Goal: Complete application form

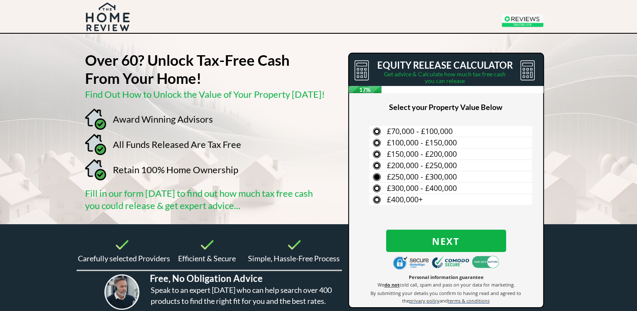
click at [410, 177] on span "£250,000 - £300,000" at bounding box center [422, 176] width 70 height 10
click at [0, 0] on input "£250,000 - £300,000" at bounding box center [0, 0] width 0 height 0
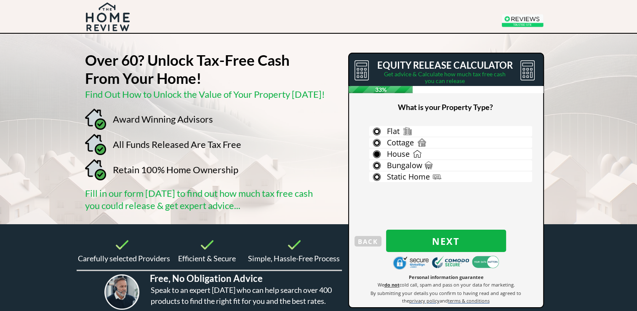
click at [410, 154] on label "House" at bounding box center [450, 154] width 163 height 11
click at [0, 0] on input "House" at bounding box center [0, 0] width 0 height 0
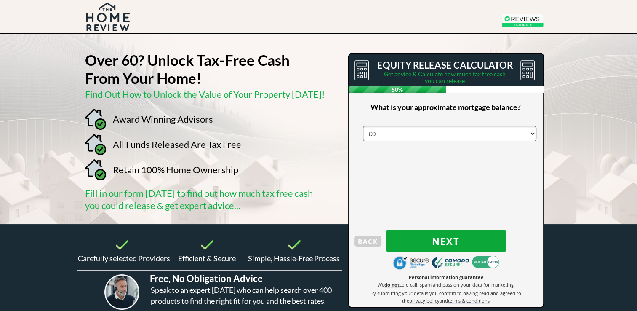
click at [468, 242] on span "Next" at bounding box center [446, 241] width 120 height 11
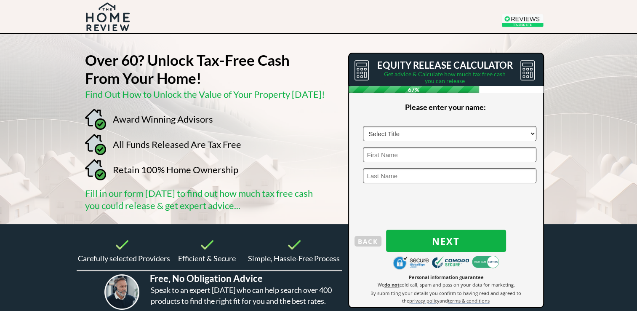
click at [424, 134] on select "Select Title Mr Mrs Ms Miss Dr [PERSON_NAME]" at bounding box center [450, 133] width 174 height 15
select select "Mr"
click at [363, 126] on select "Select Title Mr Mrs Ms Miss Dr [PERSON_NAME]" at bounding box center [450, 133] width 174 height 15
click at [415, 154] on input "text" at bounding box center [450, 154] width 174 height 15
click at [448, 157] on input "text" at bounding box center [450, 154] width 174 height 15
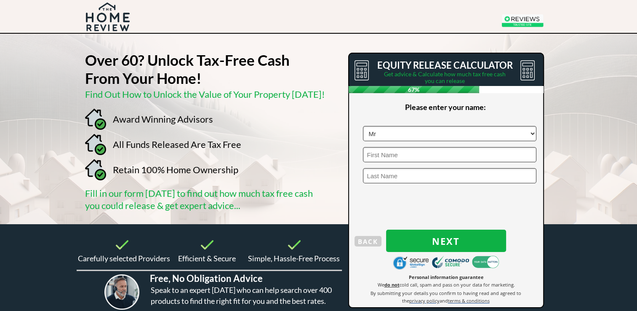
click at [402, 153] on input "text" at bounding box center [450, 154] width 174 height 15
type input "[PERSON_NAME]"
click at [408, 178] on input "text" at bounding box center [450, 175] width 174 height 15
click at [406, 178] on input "text" at bounding box center [450, 175] width 174 height 15
type input "north"
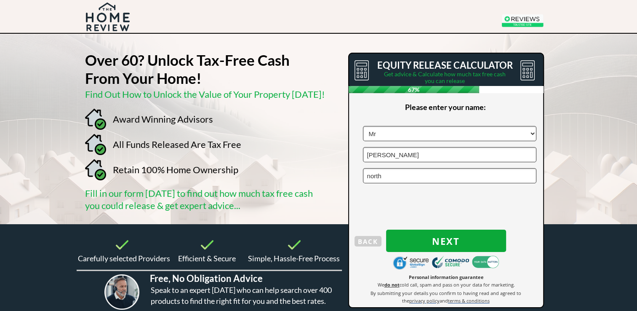
click at [453, 237] on span "Next" at bounding box center [446, 241] width 120 height 11
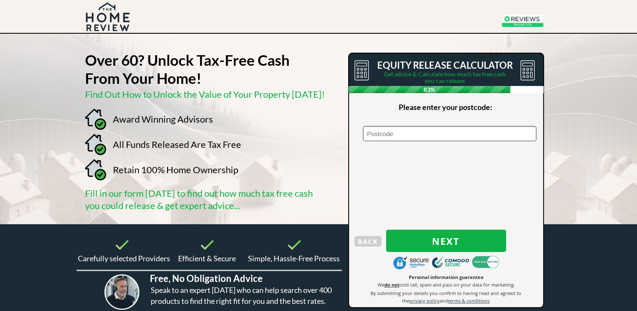
click at [403, 132] on input "text" at bounding box center [450, 133] width 174 height 15
click at [372, 132] on input "text" at bounding box center [450, 133] width 174 height 15
type input "bl53ds"
click at [423, 241] on span "Next" at bounding box center [446, 241] width 120 height 11
